Goal: Task Accomplishment & Management: Manage account settings

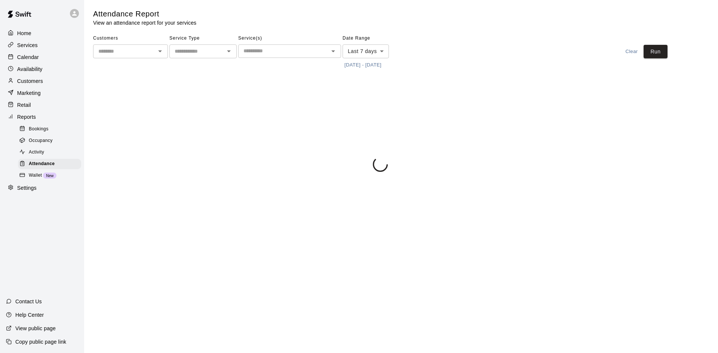
click at [45, 56] on div "Calendar" at bounding box center [42, 57] width 72 height 11
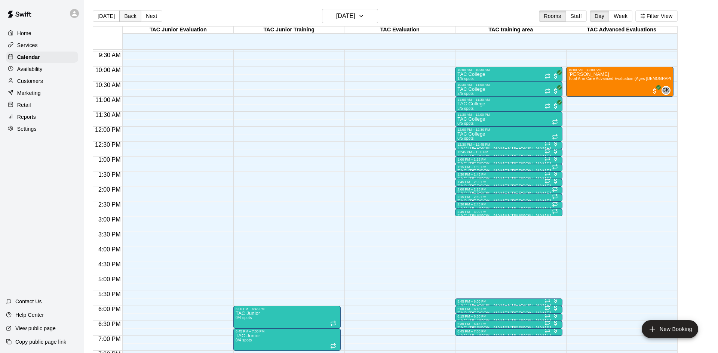
click at [131, 15] on button "Back" at bounding box center [130, 15] width 22 height 11
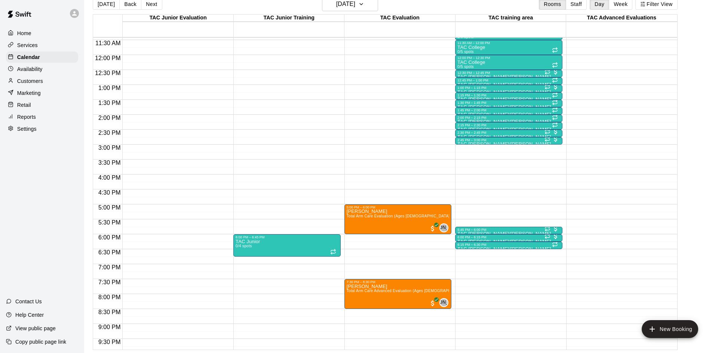
scroll to position [343, 0]
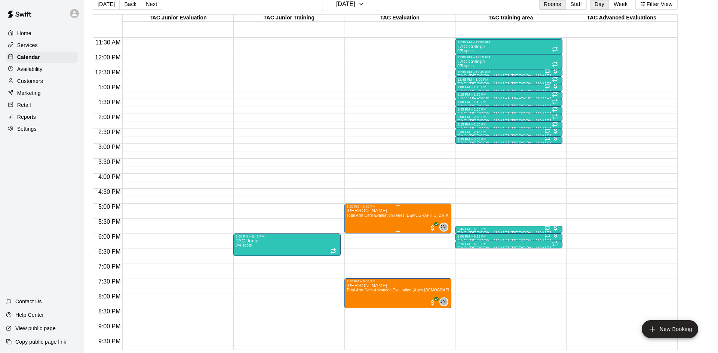
click at [390, 217] on span "Total Arm Care Evaluation (Ages [DEMOGRAPHIC_DATA]+)" at bounding box center [400, 216] width 107 height 4
click at [354, 237] on img "edit" at bounding box center [354, 238] width 9 height 9
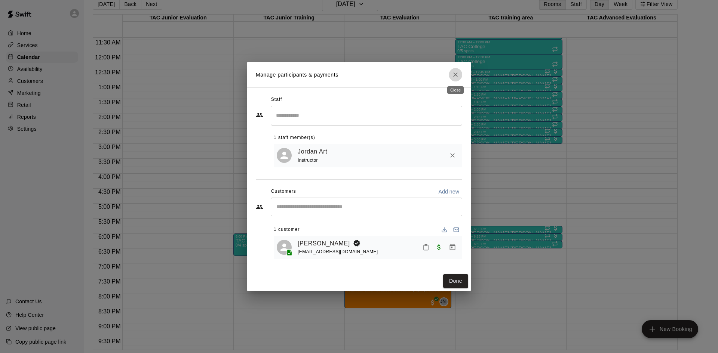
click at [453, 74] on icon "Close" at bounding box center [455, 74] width 7 height 7
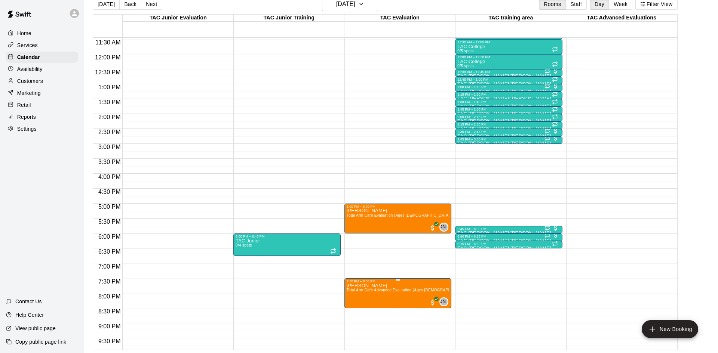
click at [387, 290] on span "Total Arm Care Advanced Evaluation (Ages [DEMOGRAPHIC_DATA]+)" at bounding box center [409, 290] width 125 height 4
click at [353, 314] on img "edit" at bounding box center [354, 313] width 9 height 9
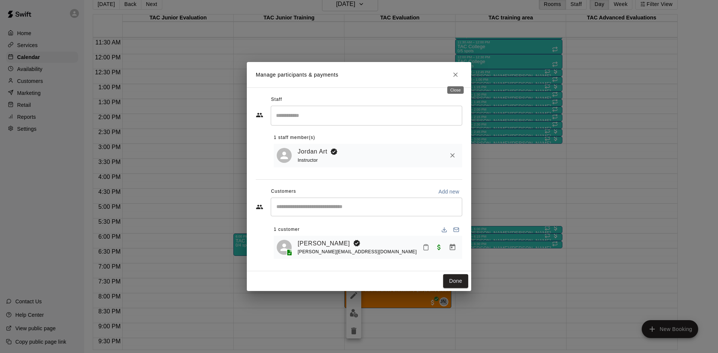
click at [455, 78] on icon "Close" at bounding box center [455, 74] width 7 height 7
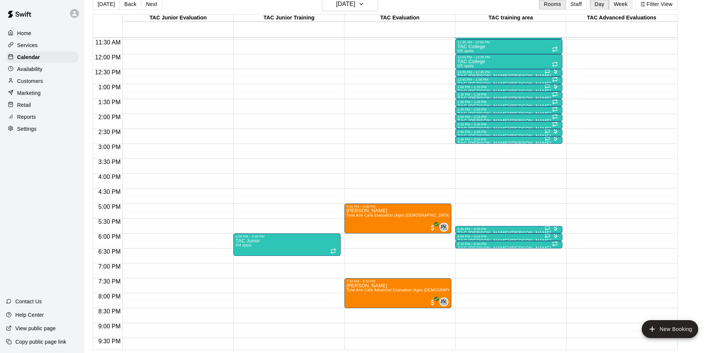
click at [620, 1] on button "Week" at bounding box center [621, 4] width 24 height 11
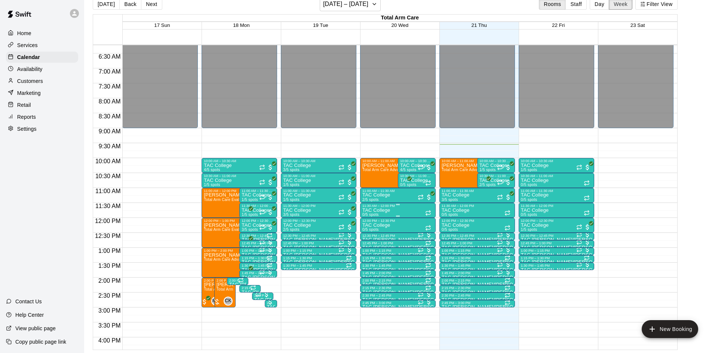
scroll to position [167, 0]
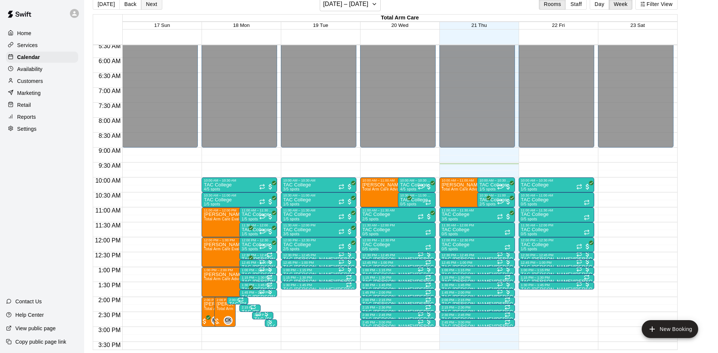
click at [150, 6] on button "Next" at bounding box center [151, 4] width 21 height 11
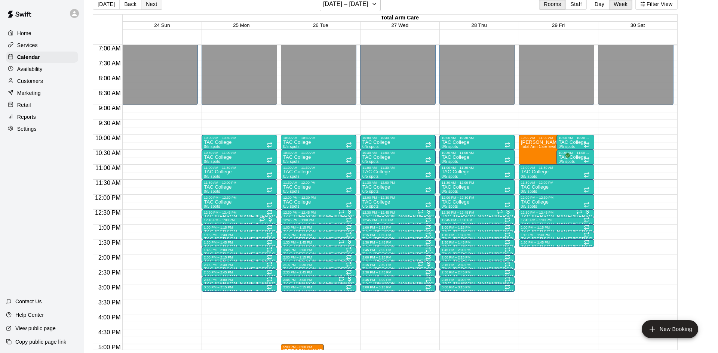
scroll to position [209, 0]
click at [151, 4] on button "Next" at bounding box center [151, 4] width 21 height 11
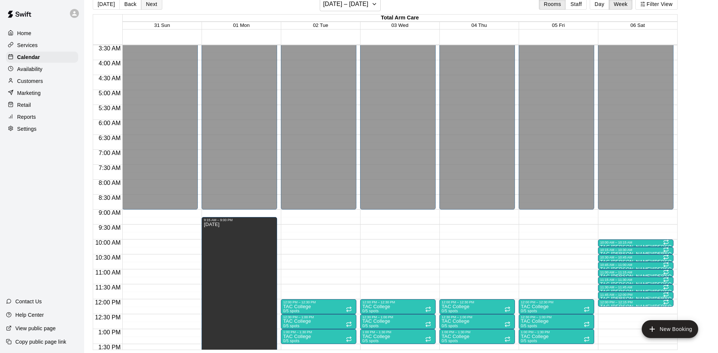
scroll to position [101, 0]
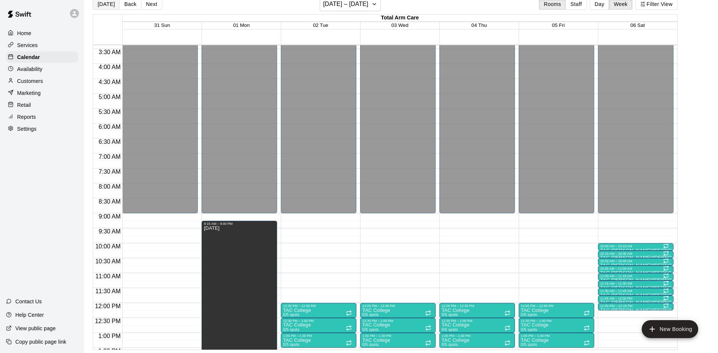
click at [105, 7] on button "[DATE]" at bounding box center [106, 4] width 27 height 11
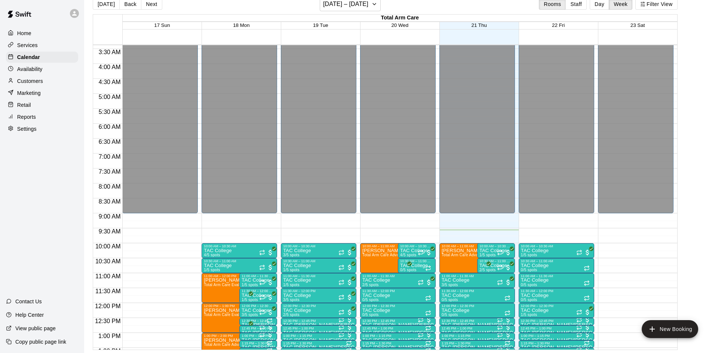
click at [47, 86] on div "Customers" at bounding box center [42, 81] width 72 height 11
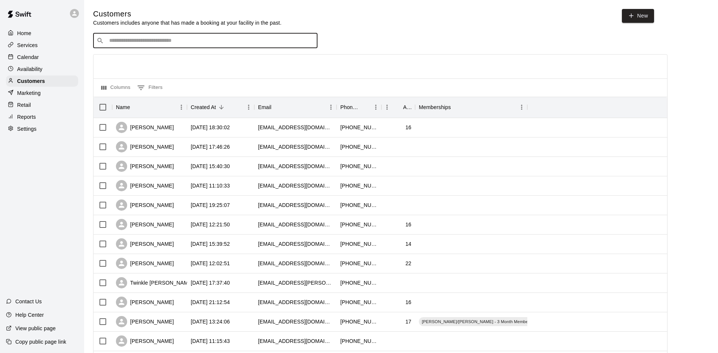
click at [185, 45] on input "Search customers by name or email" at bounding box center [210, 40] width 207 height 7
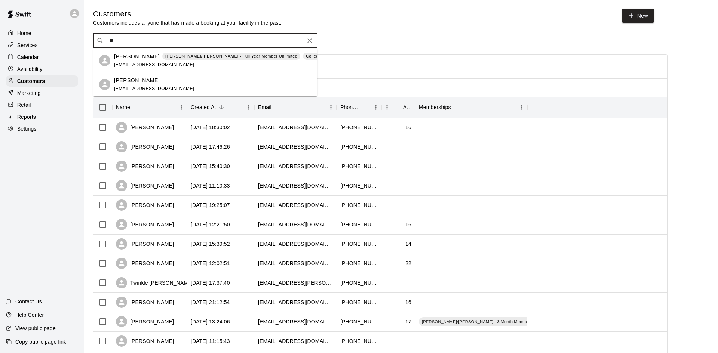
type input "*"
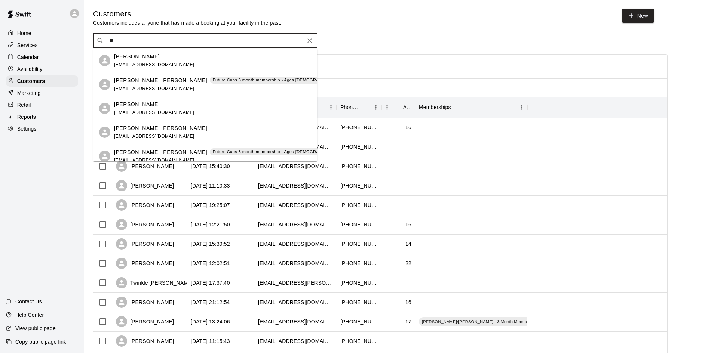
type input "*"
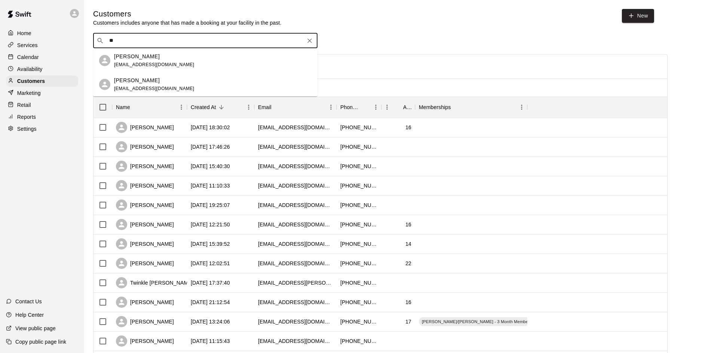
type input "*"
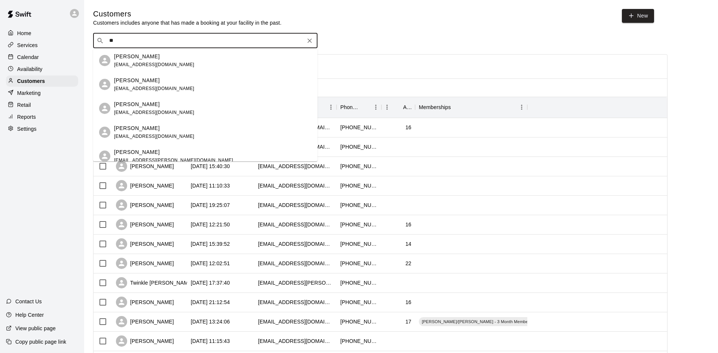
type input "*"
